Goal: Task Accomplishment & Management: Complete application form

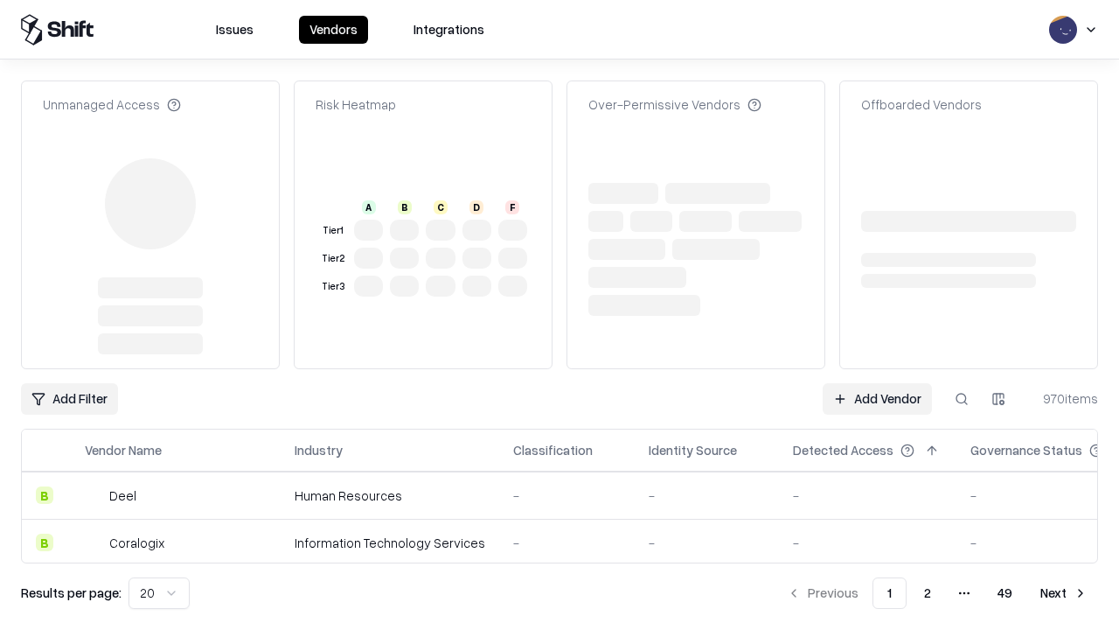
click at [877, 383] on link "Add Vendor" at bounding box center [877, 398] width 109 height 31
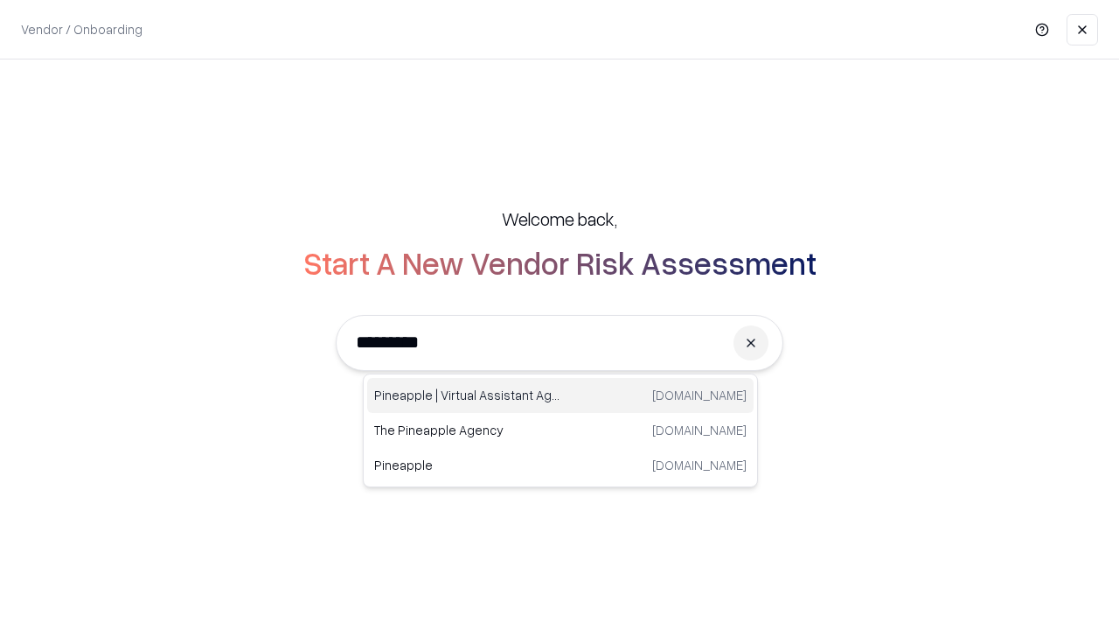
click at [560, 395] on div "Pineapple | Virtual Assistant Agency [DOMAIN_NAME]" at bounding box center [560, 395] width 386 height 35
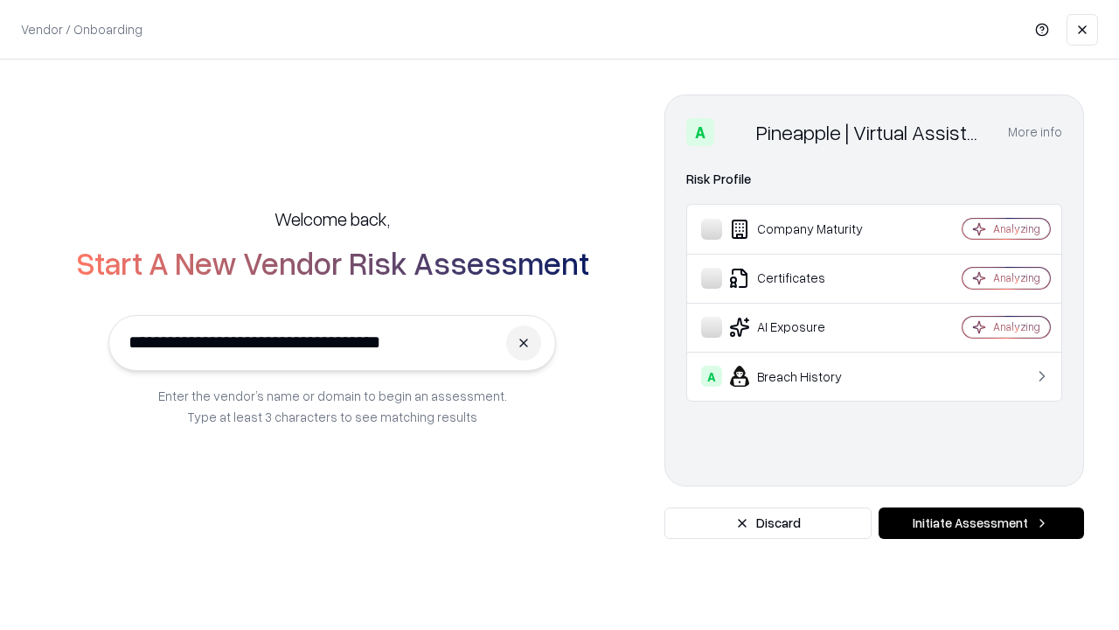
type input "**********"
click at [981, 523] on button "Initiate Assessment" at bounding box center [981, 522] width 205 height 31
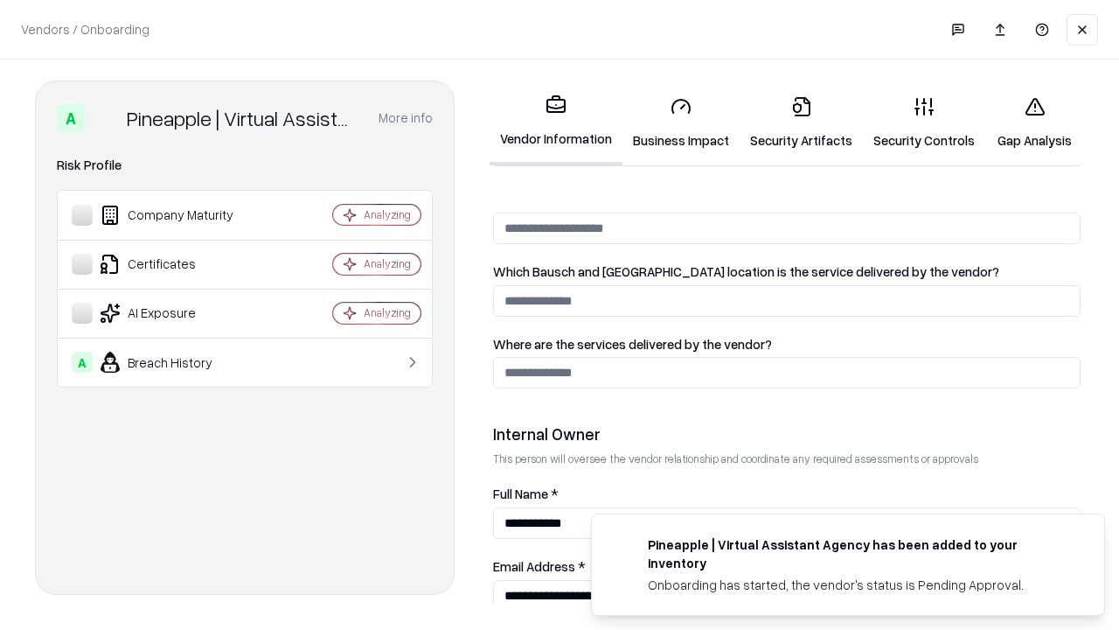
scroll to position [906, 0]
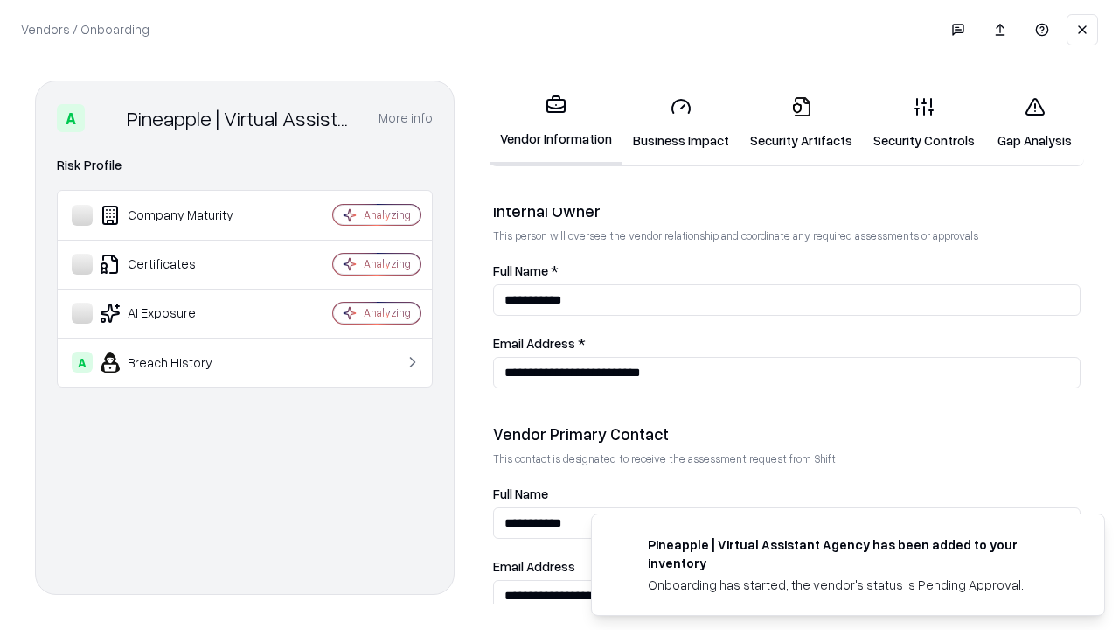
click at [681, 122] on link "Business Impact" at bounding box center [681, 122] width 117 height 81
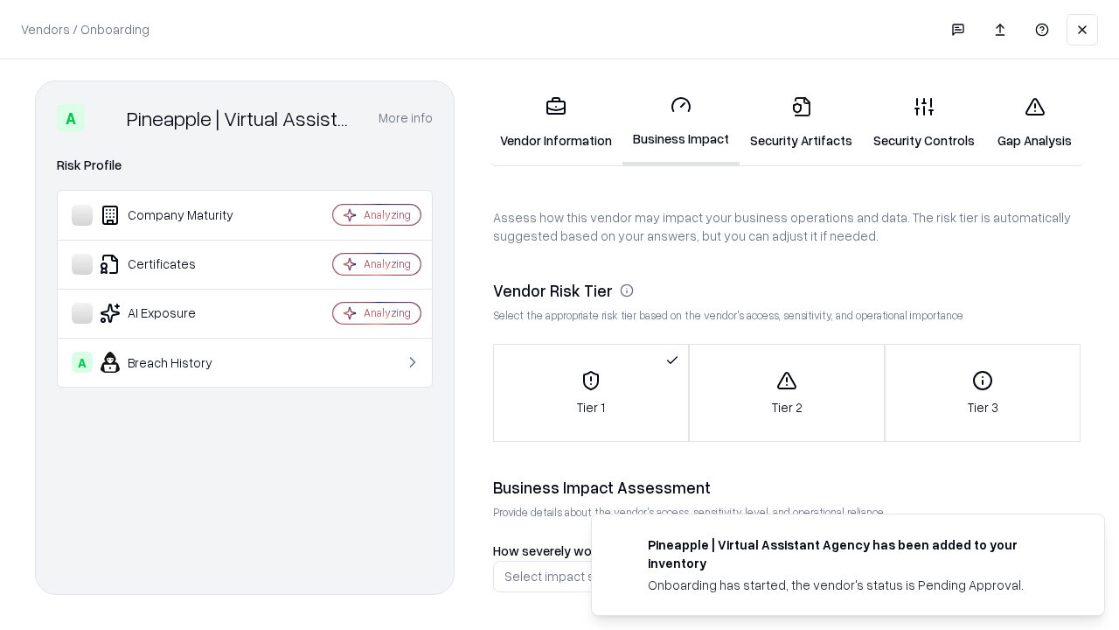
click at [1034, 122] on link "Gap Analysis" at bounding box center [1034, 122] width 99 height 81
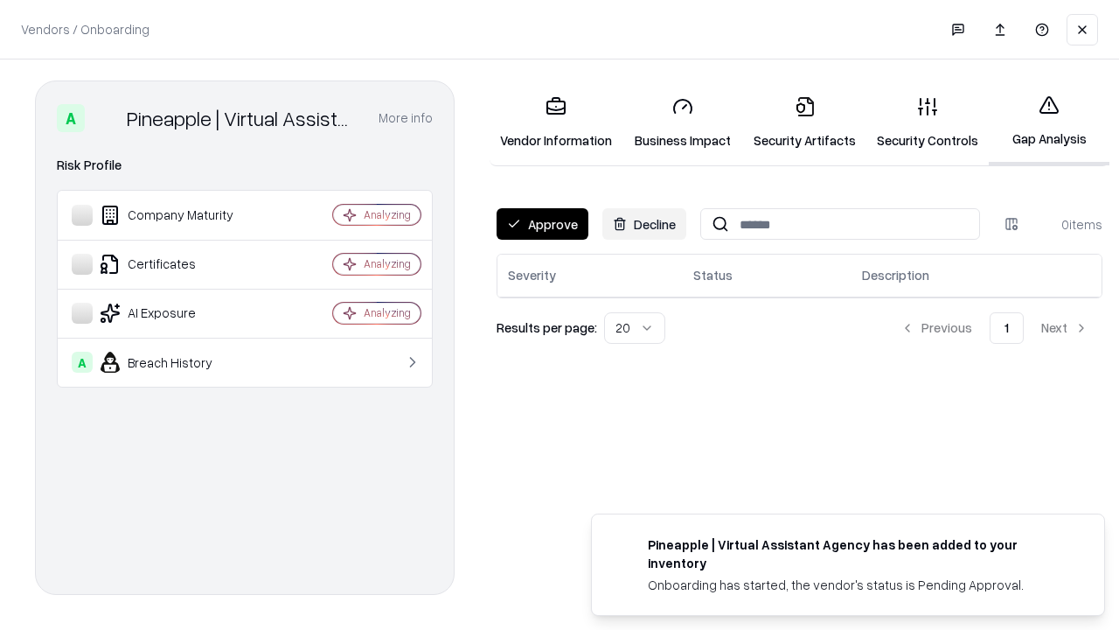
click at [542, 224] on button "Approve" at bounding box center [543, 223] width 92 height 31
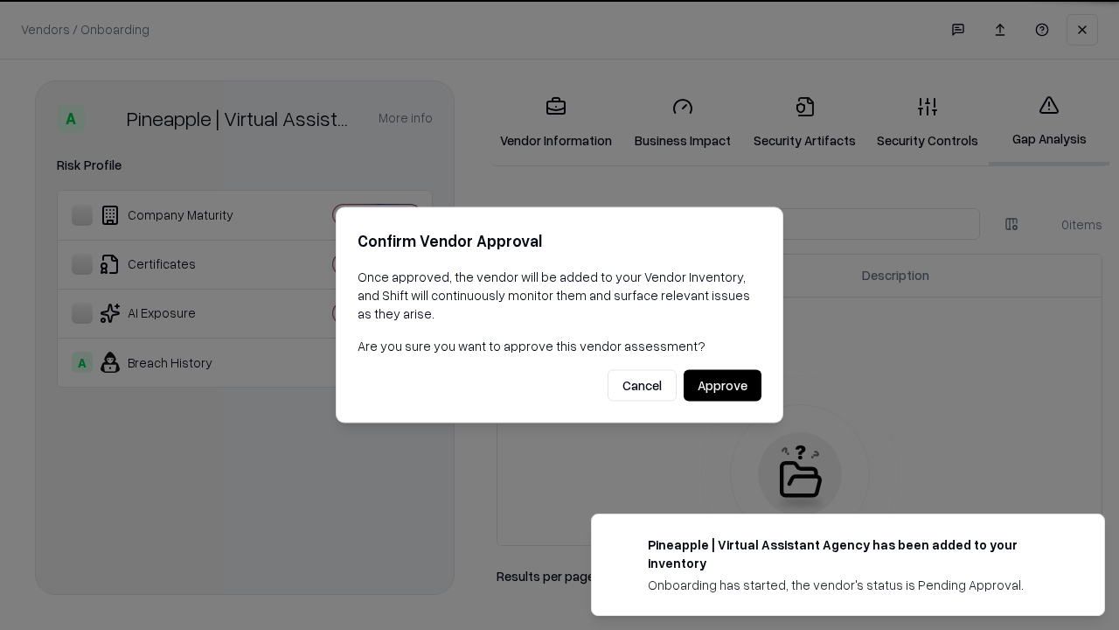
click at [722, 385] on button "Approve" at bounding box center [723, 385] width 78 height 31
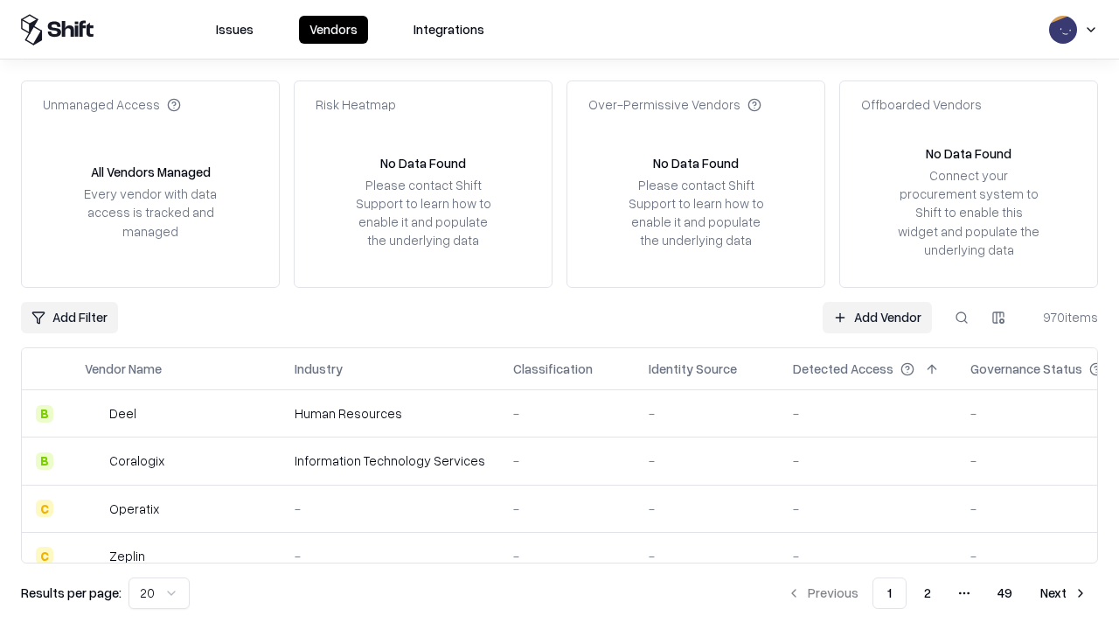
type input "**********"
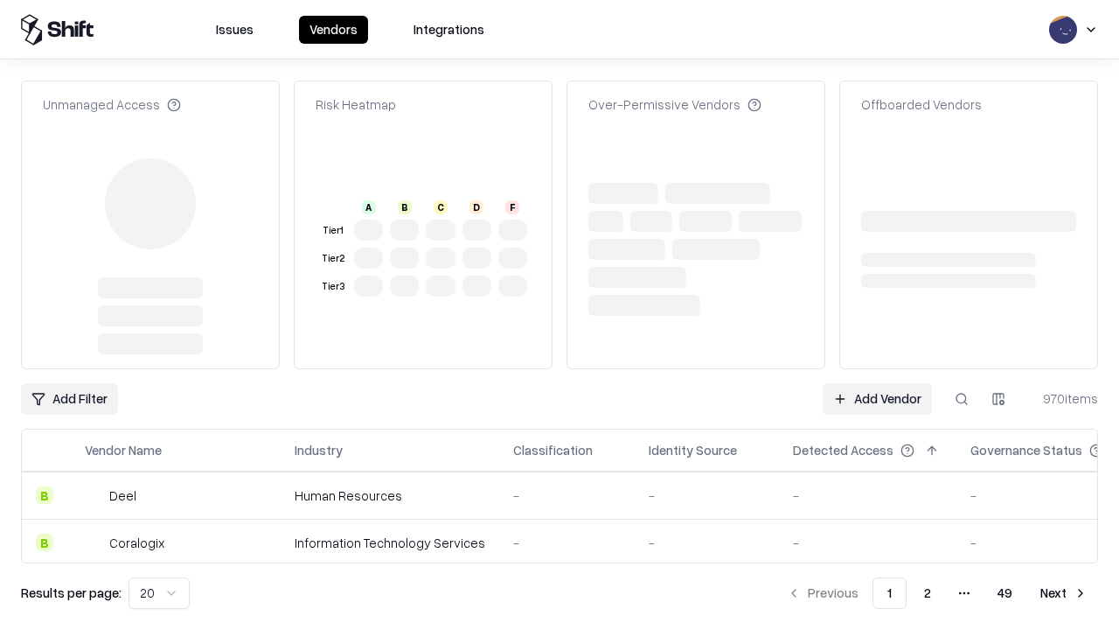
click at [877, 471] on td "-" at bounding box center [867, 494] width 177 height 47
click at [877, 383] on link "Add Vendor" at bounding box center [877, 398] width 109 height 31
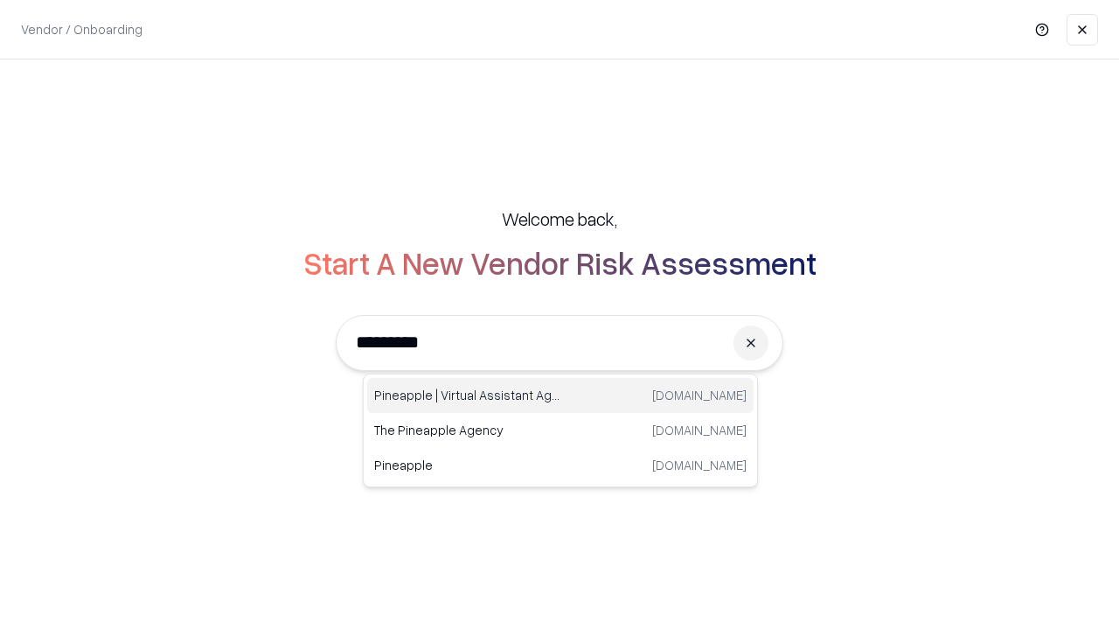
click at [560, 395] on div "Pineapple | Virtual Assistant Agency [DOMAIN_NAME]" at bounding box center [560, 395] width 386 height 35
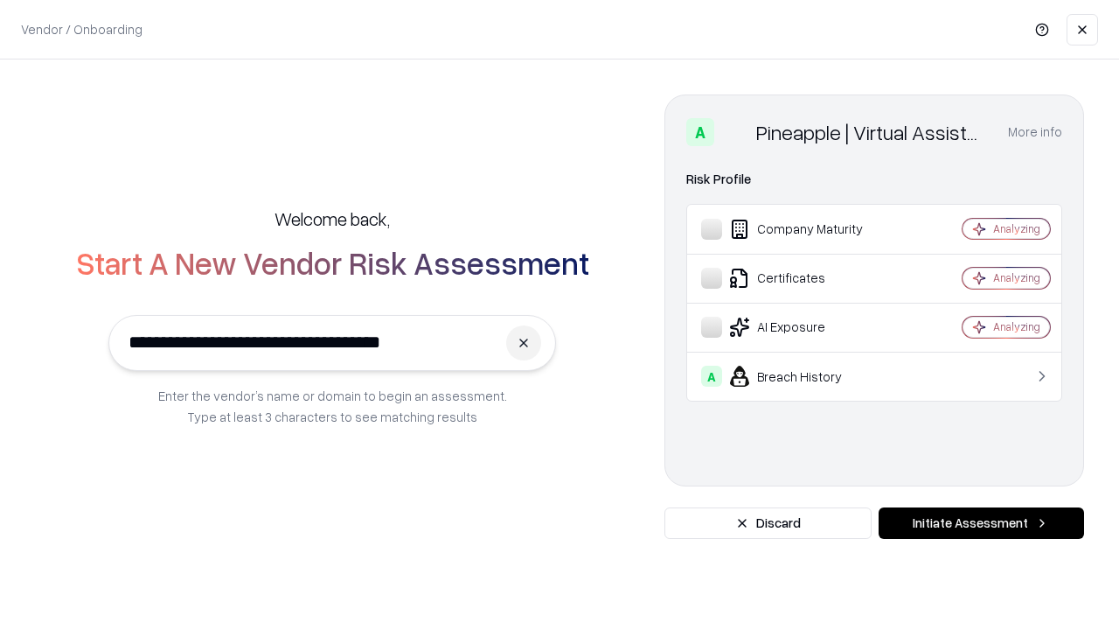
type input "**********"
click at [981, 523] on button "Initiate Assessment" at bounding box center [981, 522] width 205 height 31
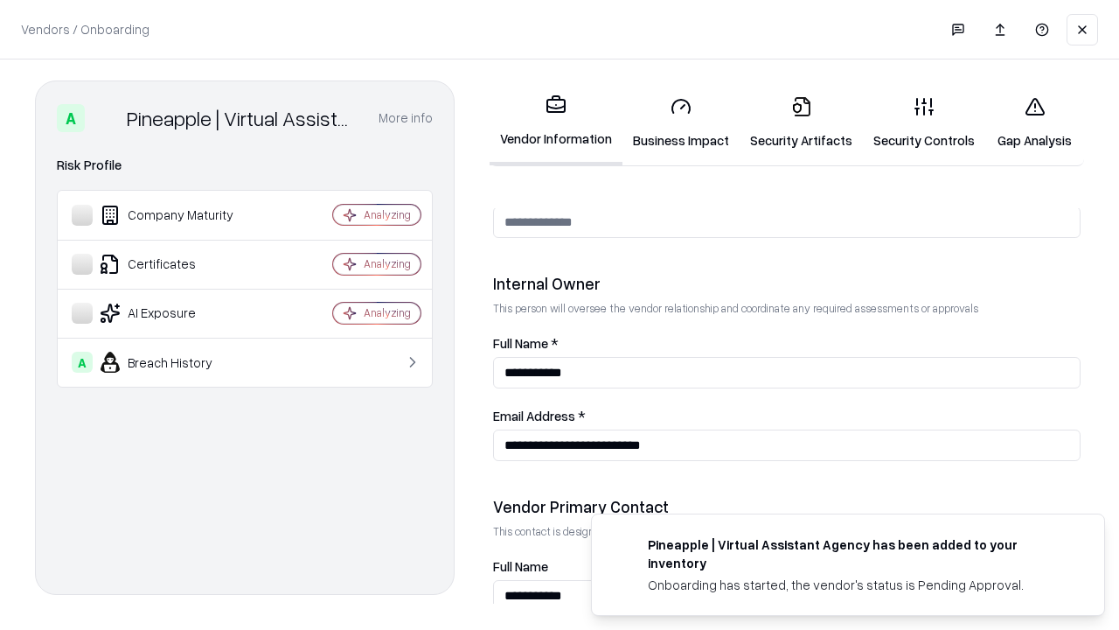
scroll to position [906, 0]
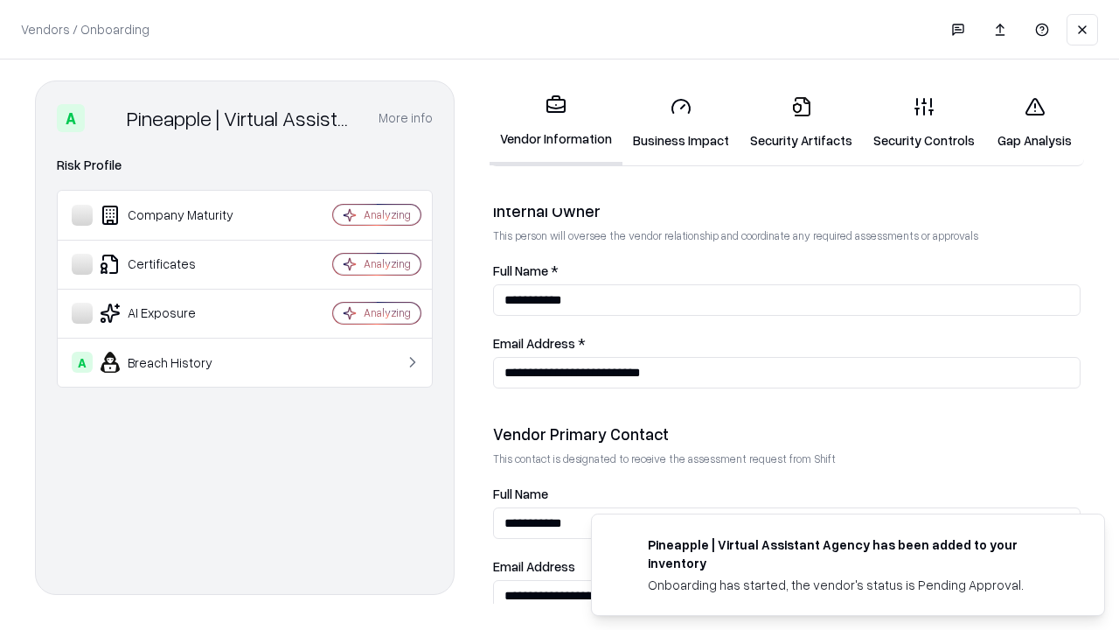
click at [1034, 122] on link "Gap Analysis" at bounding box center [1034, 122] width 99 height 81
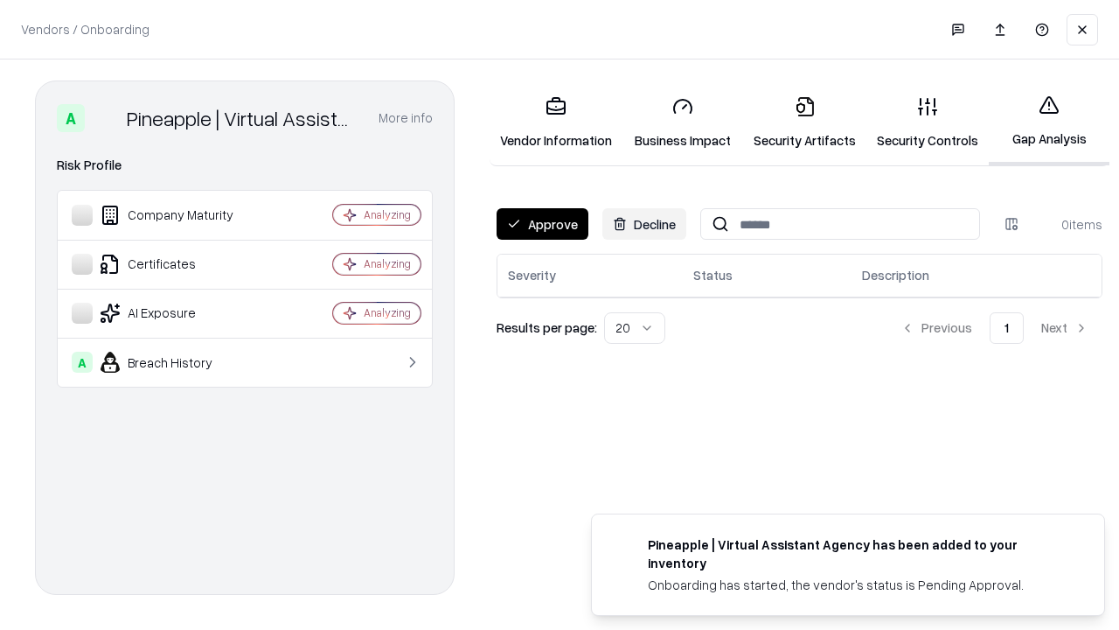
click at [542, 224] on button "Approve" at bounding box center [543, 223] width 92 height 31
